Goal: Find specific fact: Find specific fact

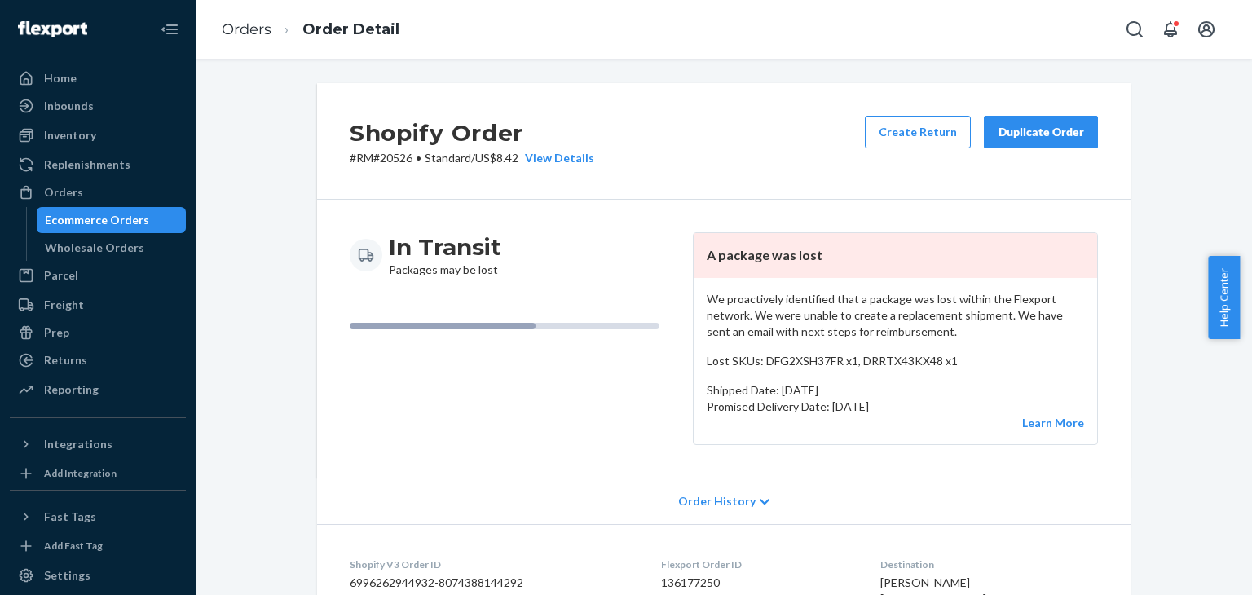
click at [394, 164] on p "# RM#20526 • Standard / US$8.42 View Details" at bounding box center [472, 158] width 245 height 16
copy p "20526"
